Goal: Task Accomplishment & Management: Use online tool/utility

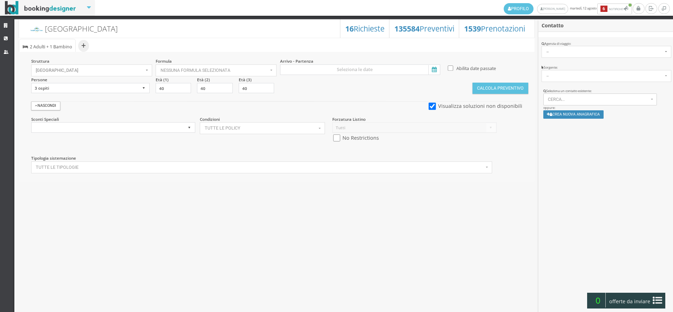
select select
click at [5, 25] on icon at bounding box center [7, 25] width 6 height 5
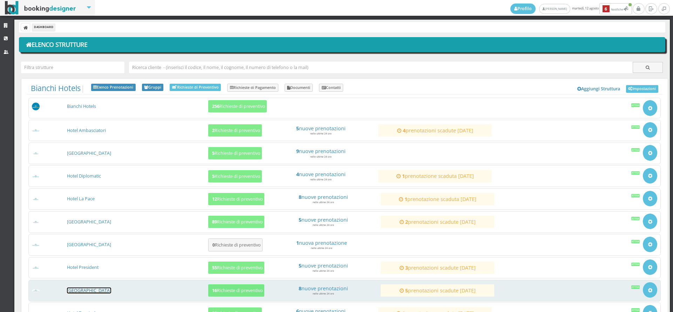
click at [92, 292] on link "[GEOGRAPHIC_DATA]" at bounding box center [89, 291] width 44 height 6
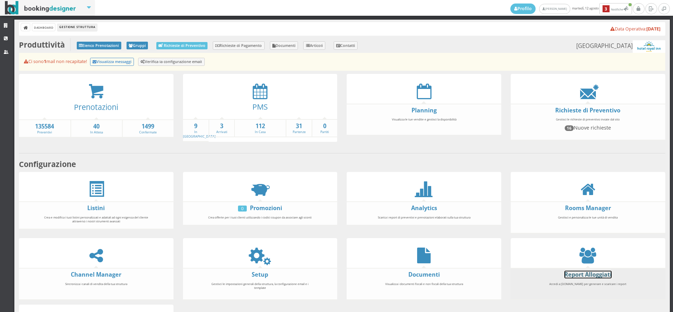
click at [567, 273] on link "Report Alloggiati" at bounding box center [587, 275] width 47 height 8
